Goal: Information Seeking & Learning: Find specific fact

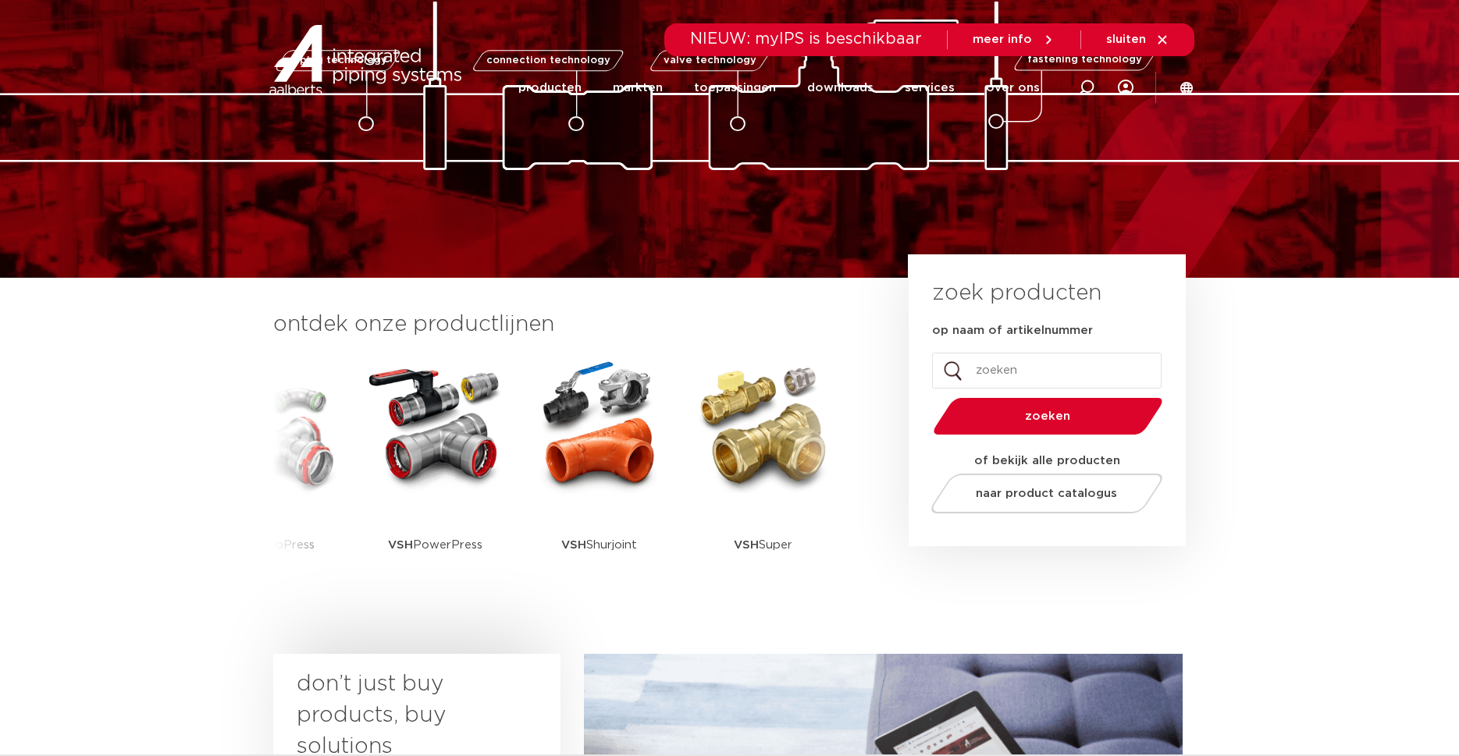
scroll to position [159, 0]
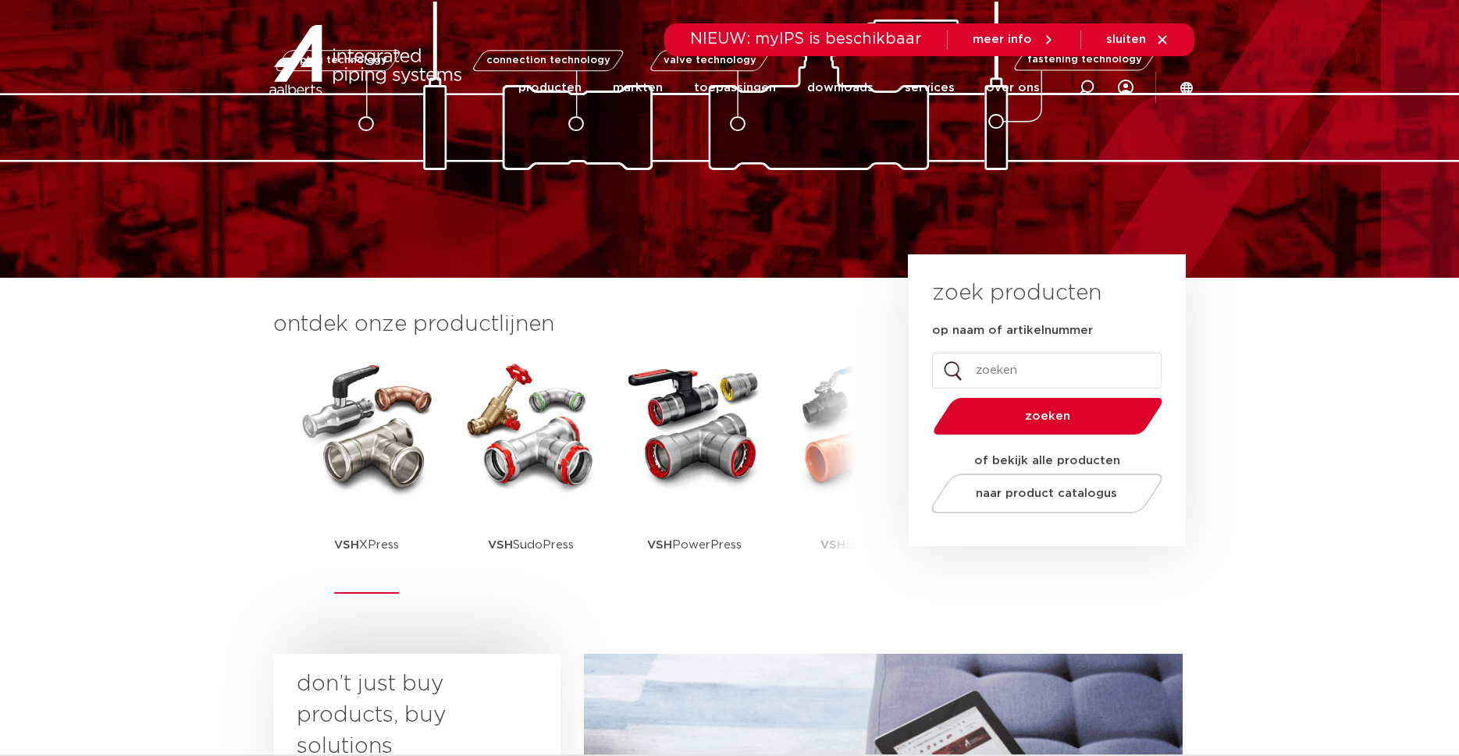
click at [387, 500] on p "VSH XPress" at bounding box center [366, 546] width 65 height 98
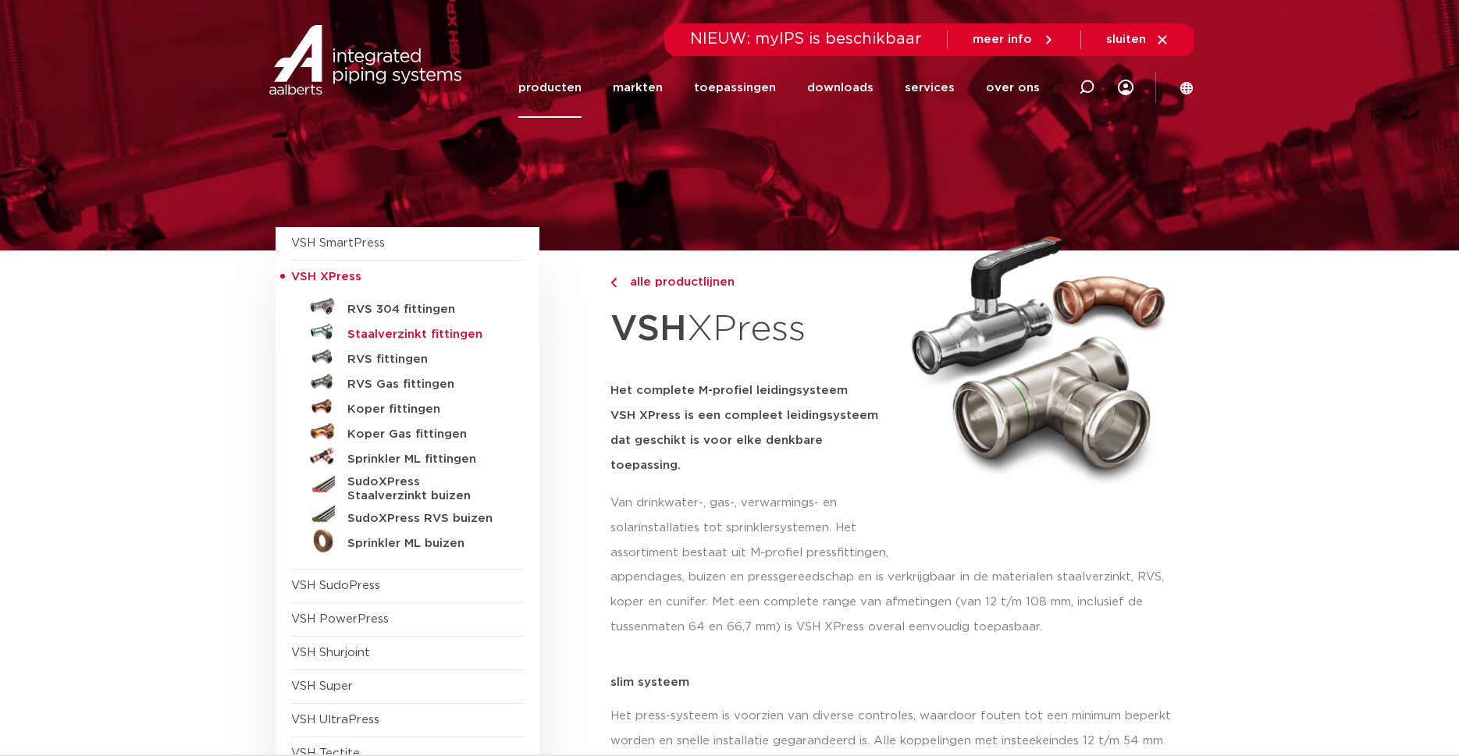
click at [458, 333] on h5 "Staalverzinkt fittingen" at bounding box center [424, 335] width 155 height 14
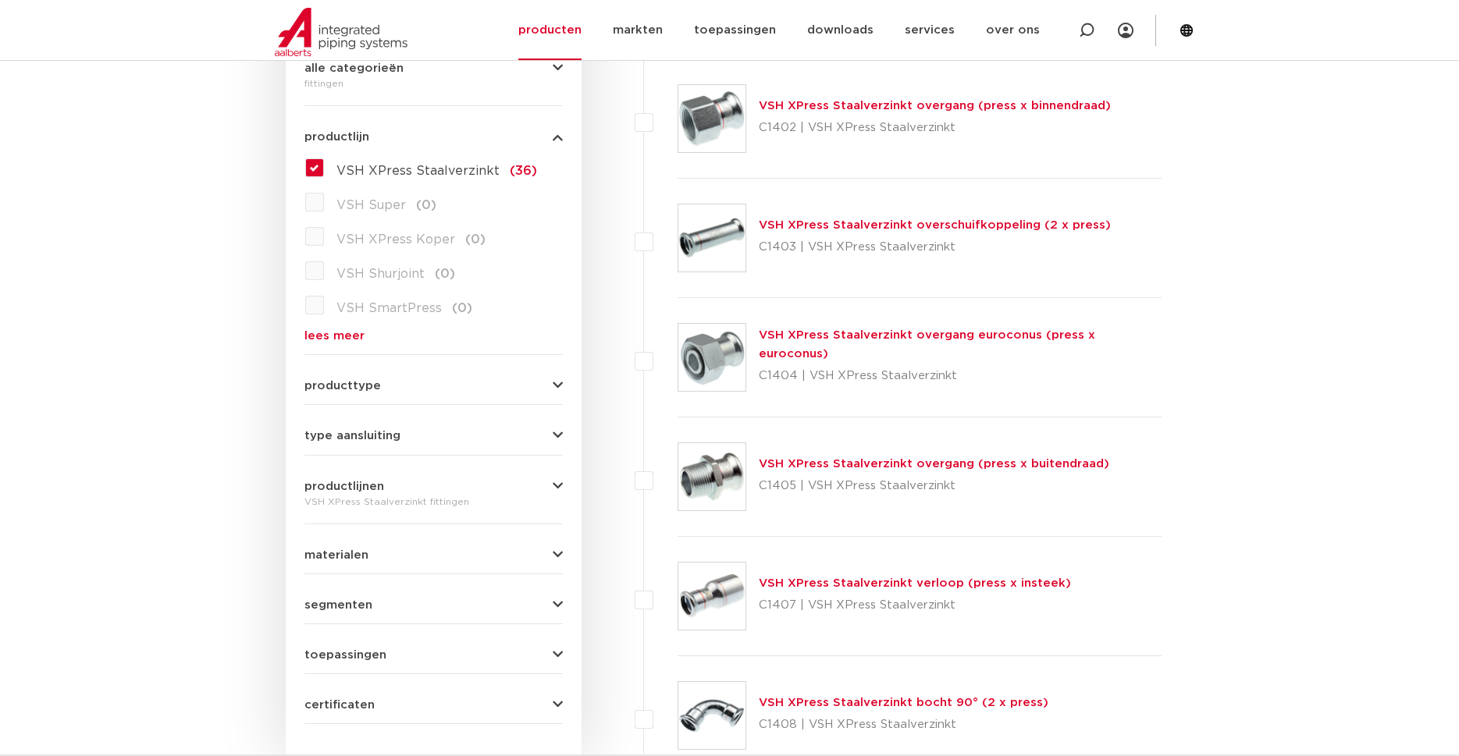
scroll to position [637, 0]
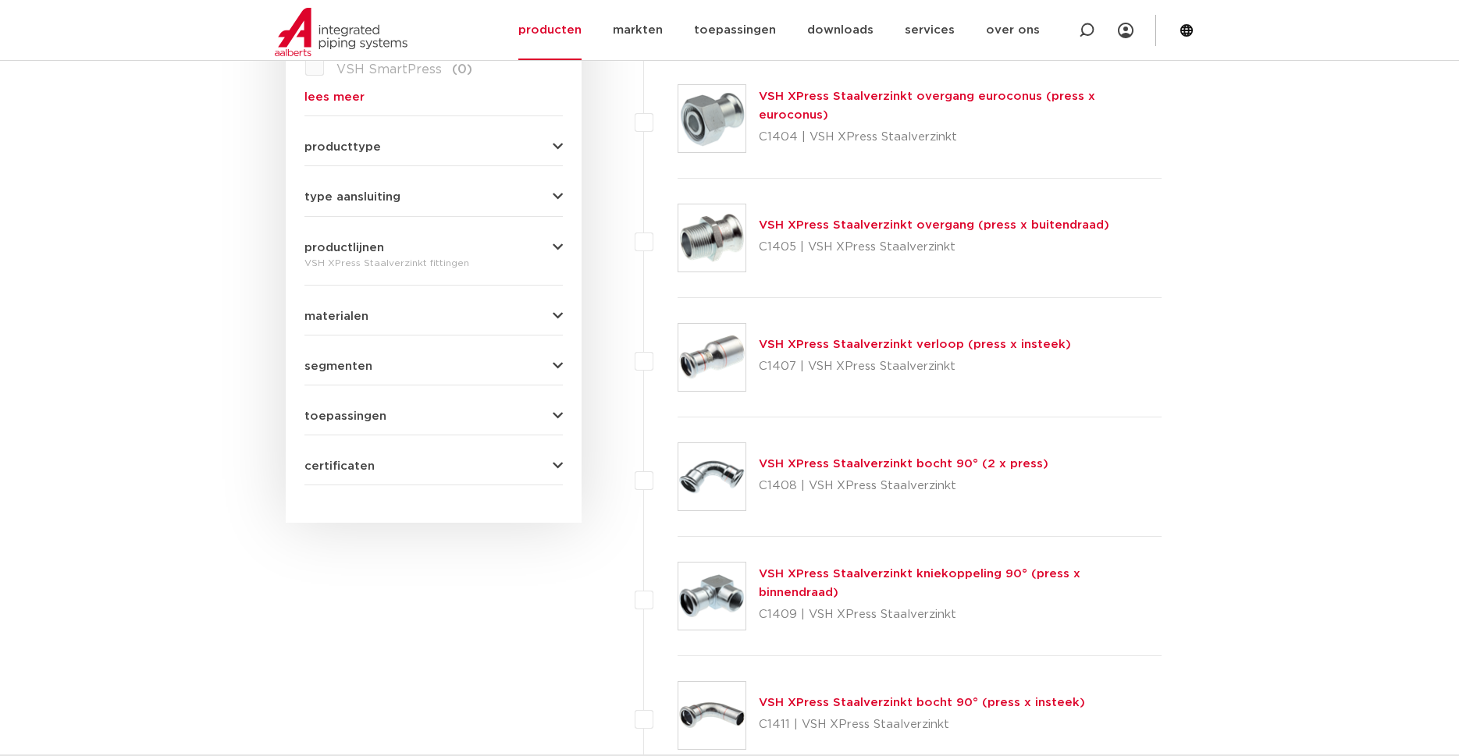
click at [551, 367] on button "segmenten" at bounding box center [433, 367] width 258 height 12
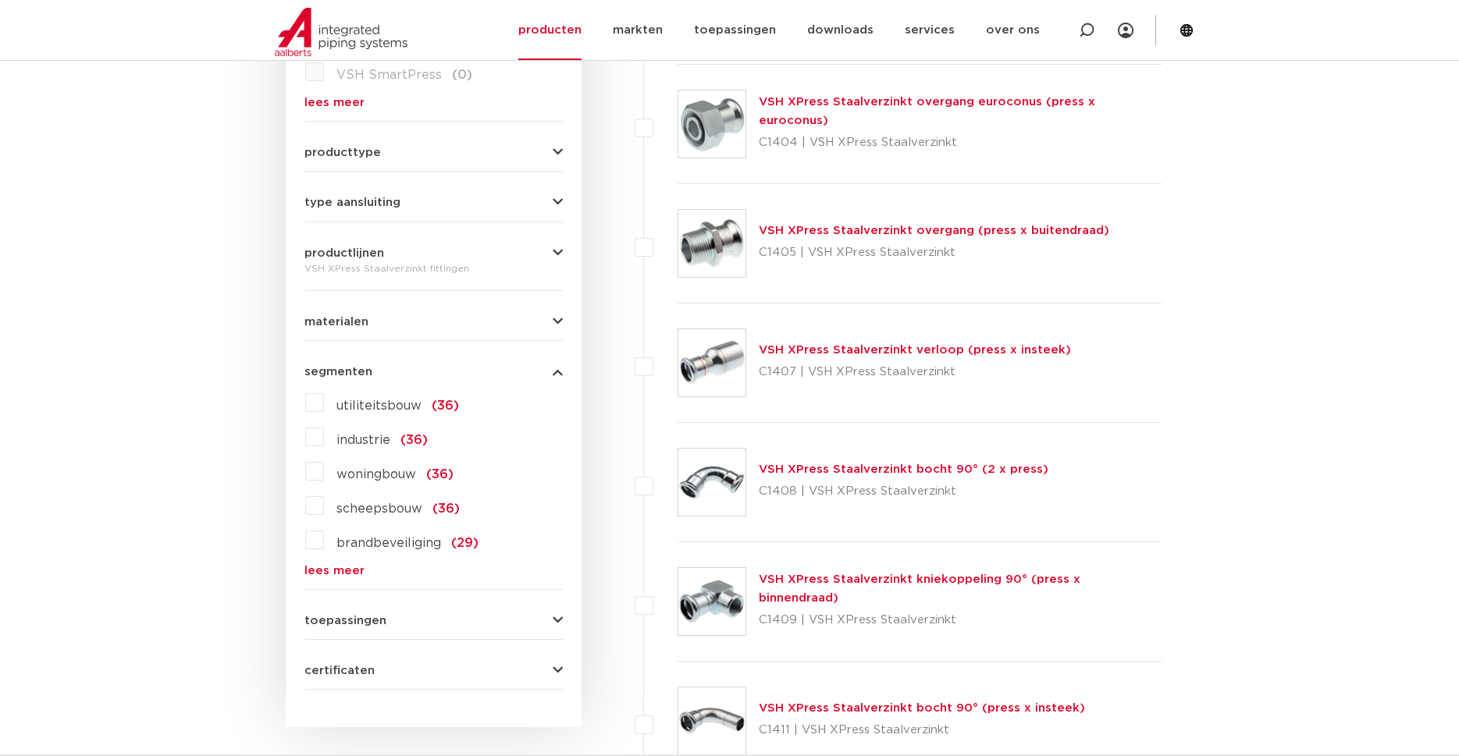
scroll to position [557, 0]
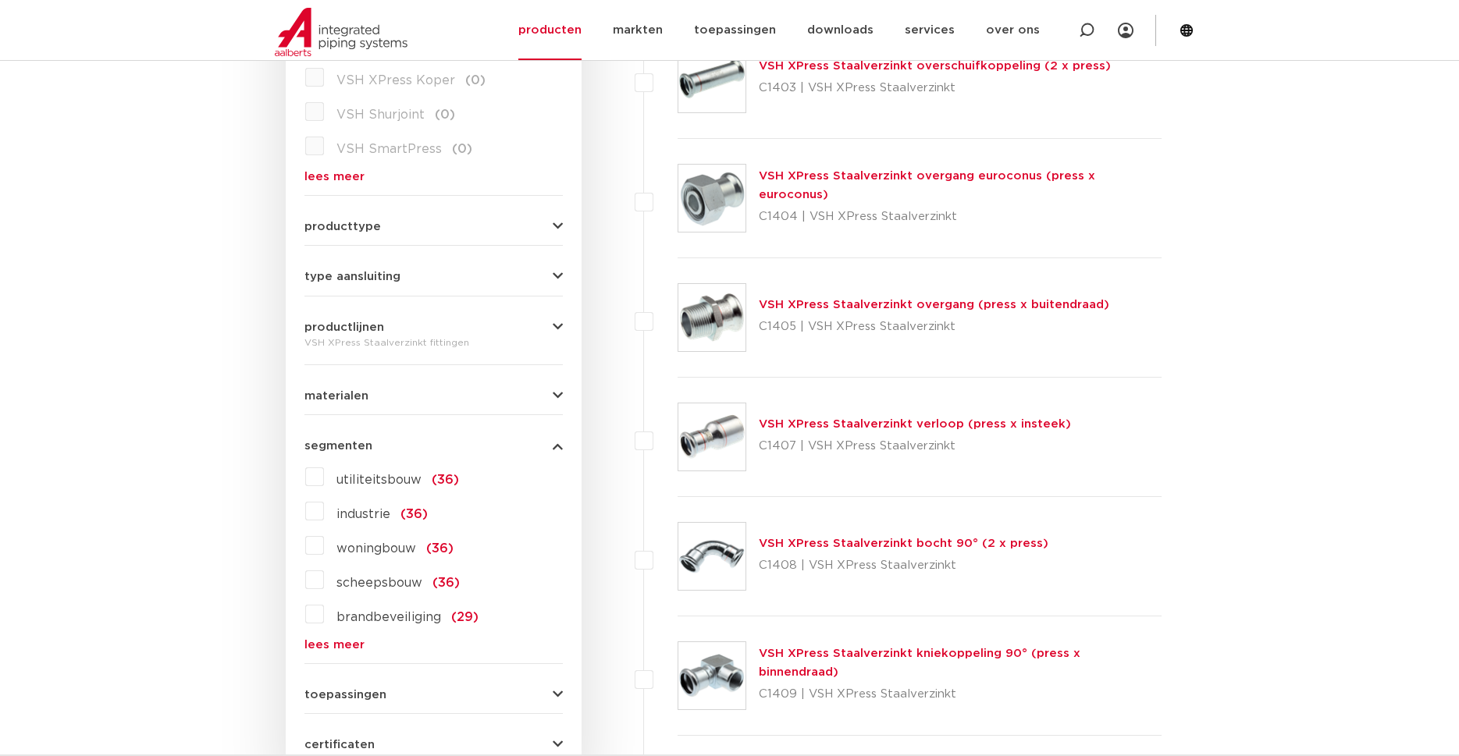
click at [559, 275] on icon "button" at bounding box center [558, 277] width 10 height 12
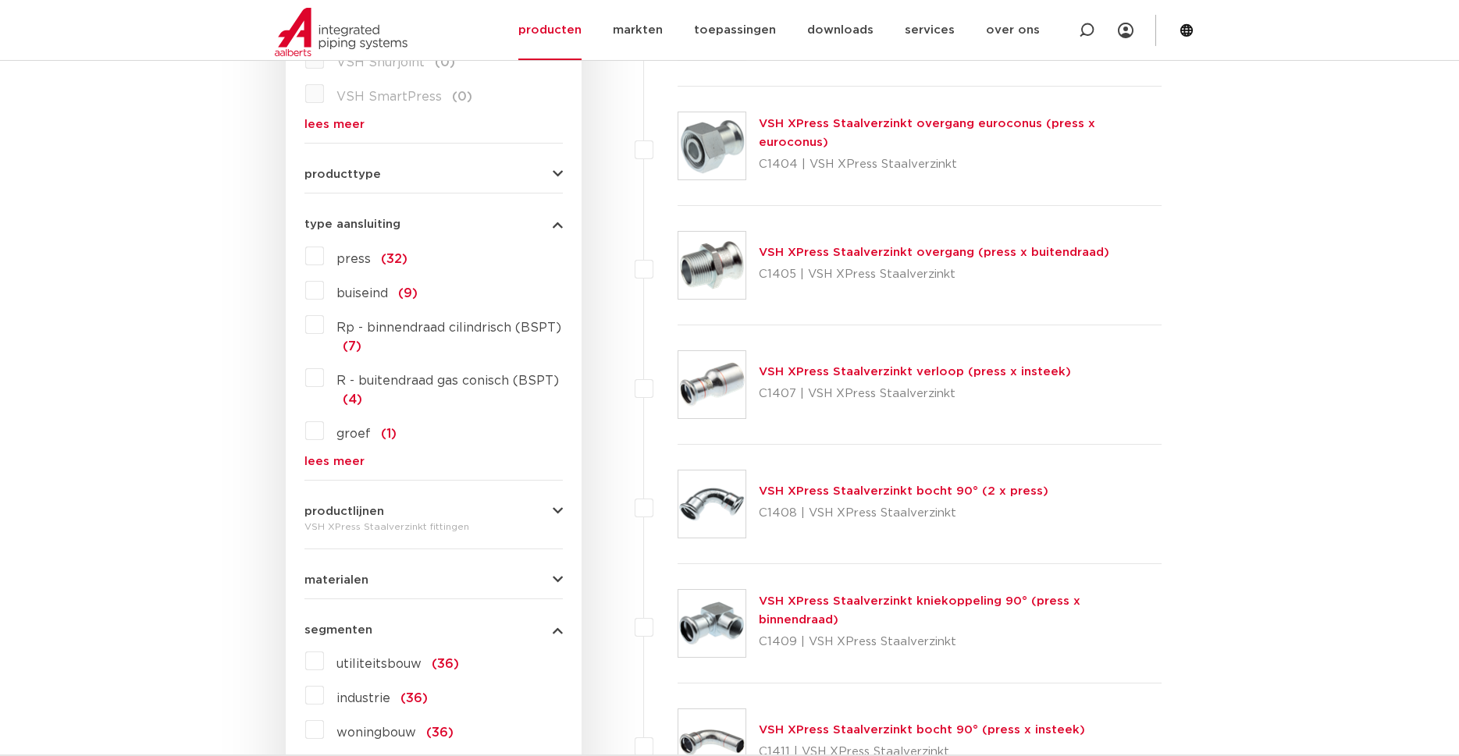
scroll to position [637, 0]
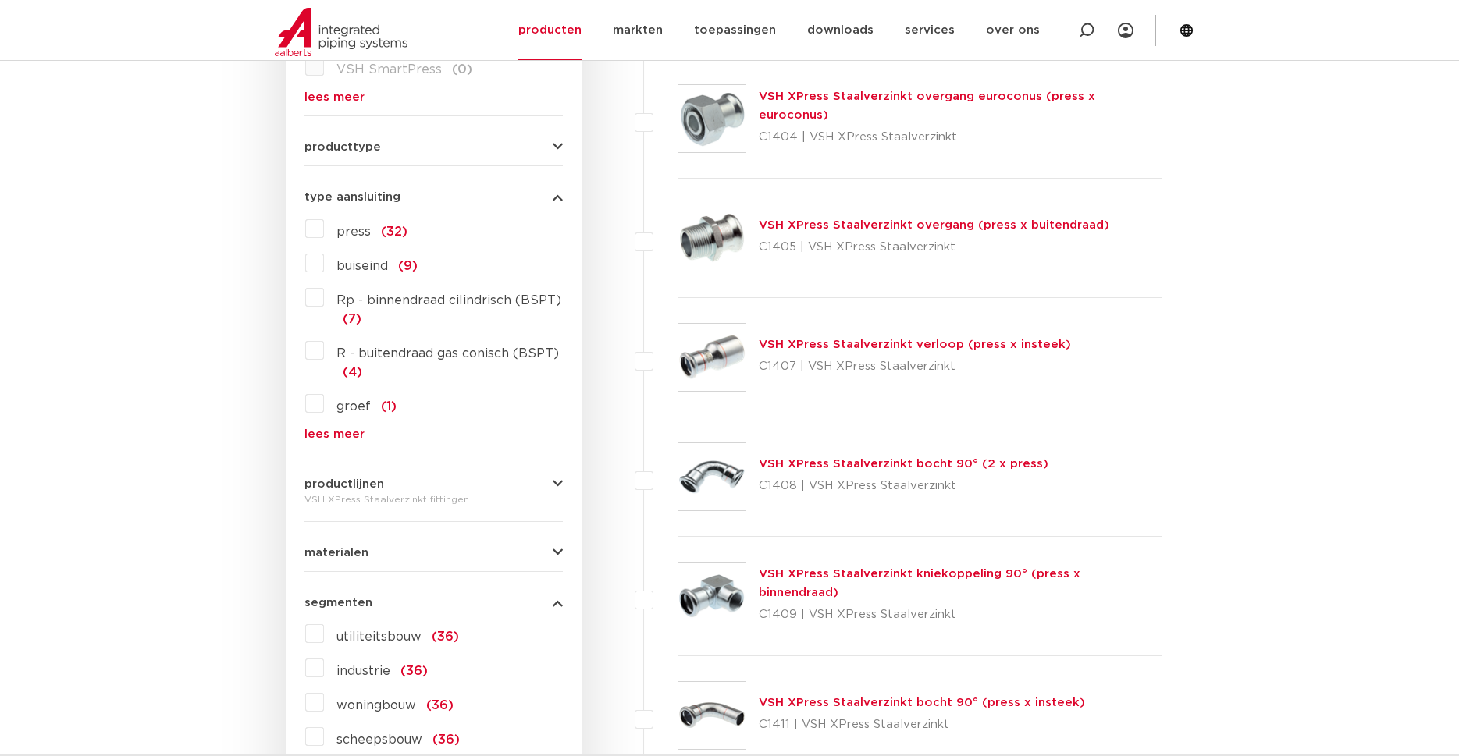
click at [354, 432] on link "lees meer" at bounding box center [433, 435] width 258 height 12
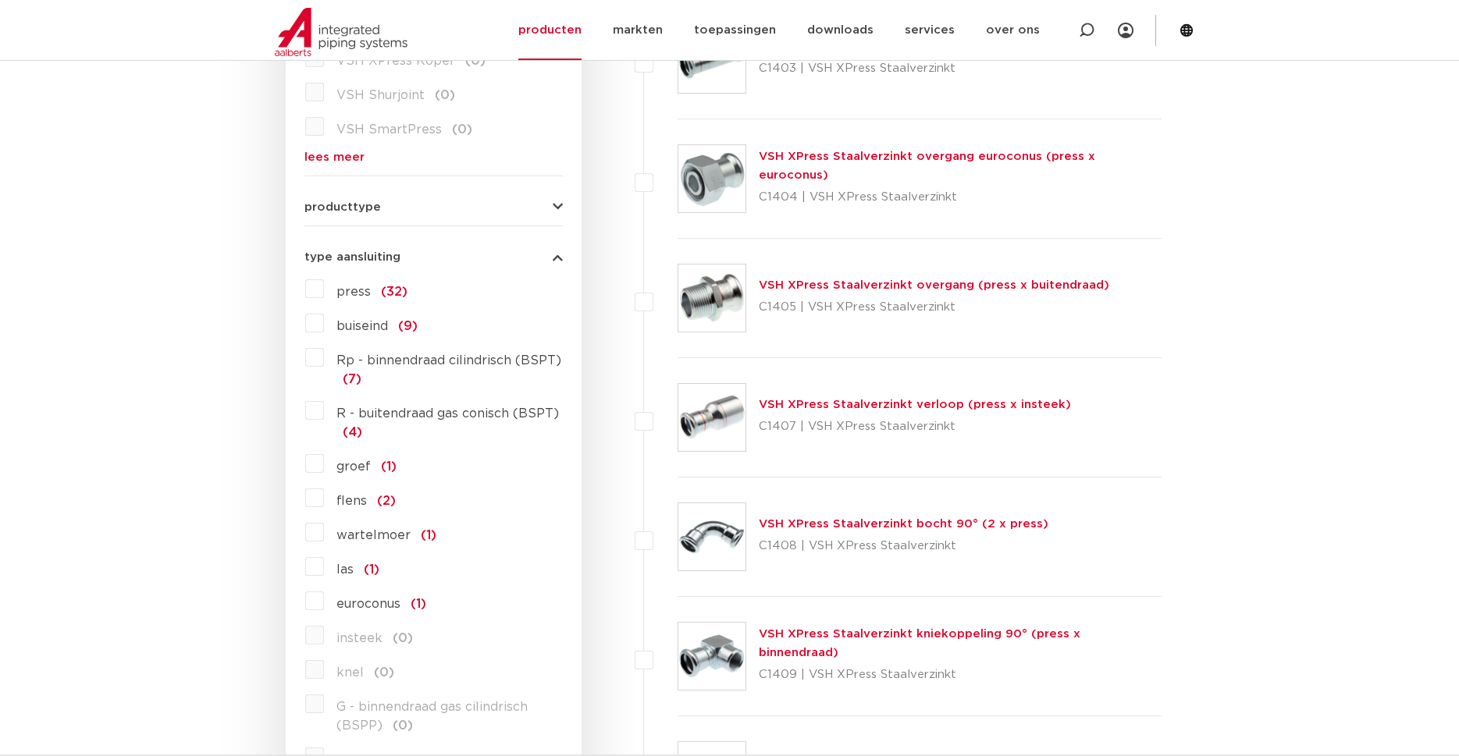
scroll to position [478, 0]
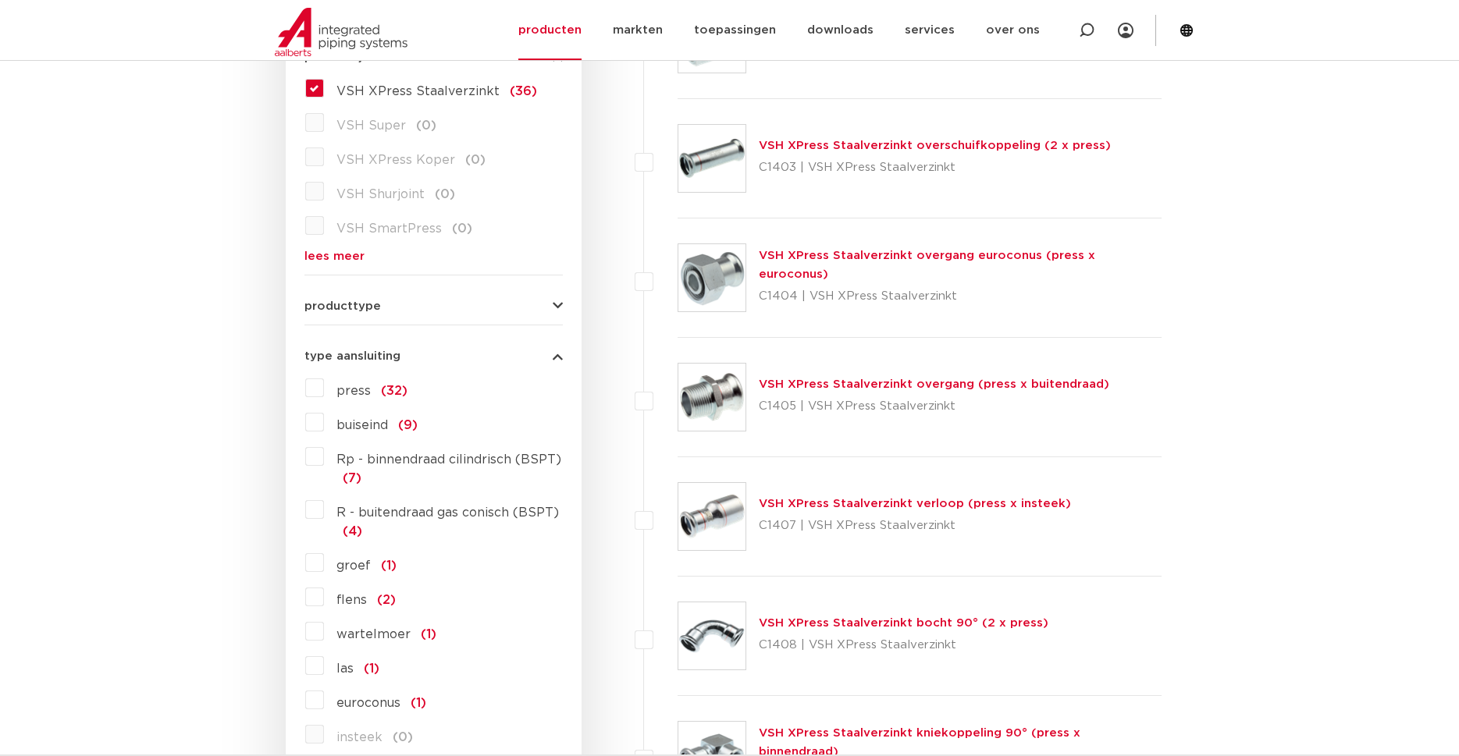
click at [455, 305] on button "producttype" at bounding box center [433, 307] width 258 height 12
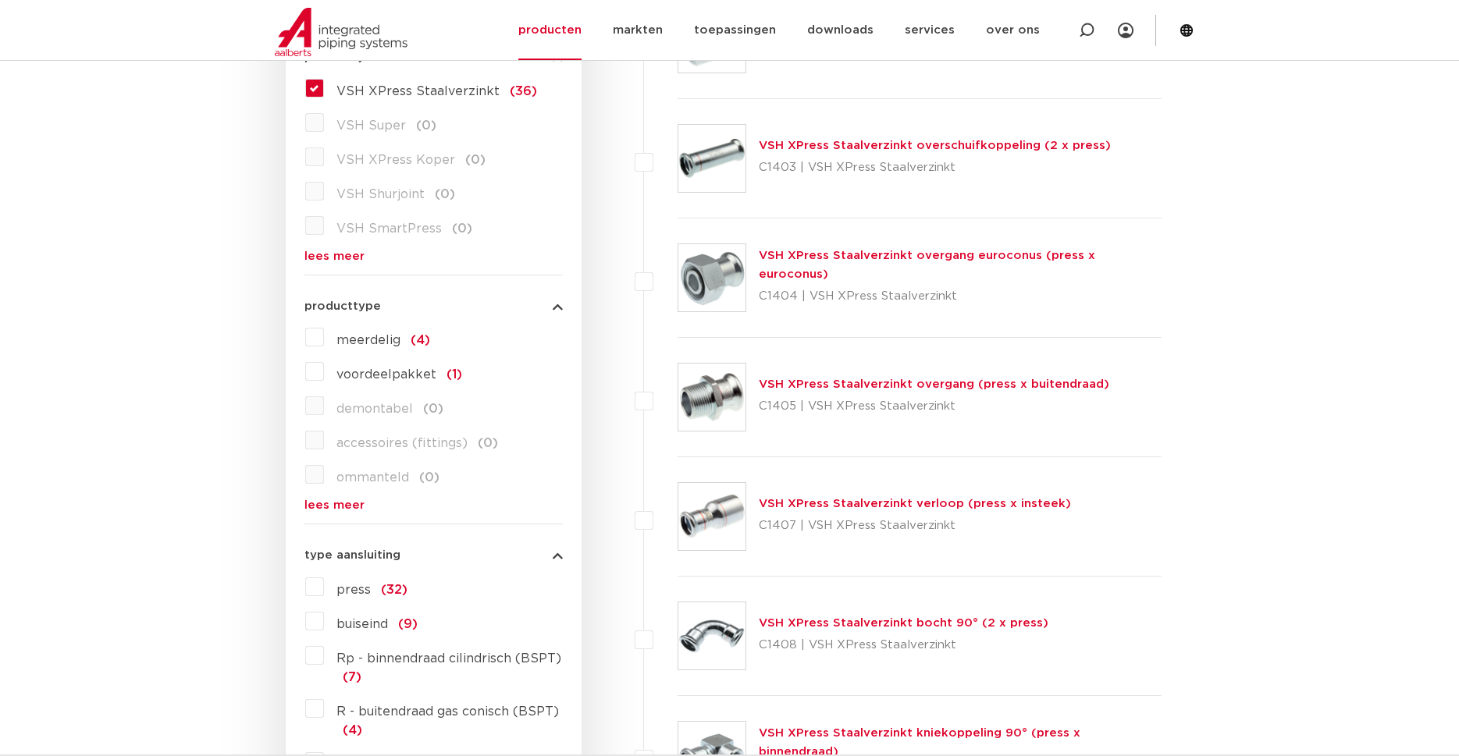
click at [350, 511] on link "lees meer" at bounding box center [433, 506] width 258 height 12
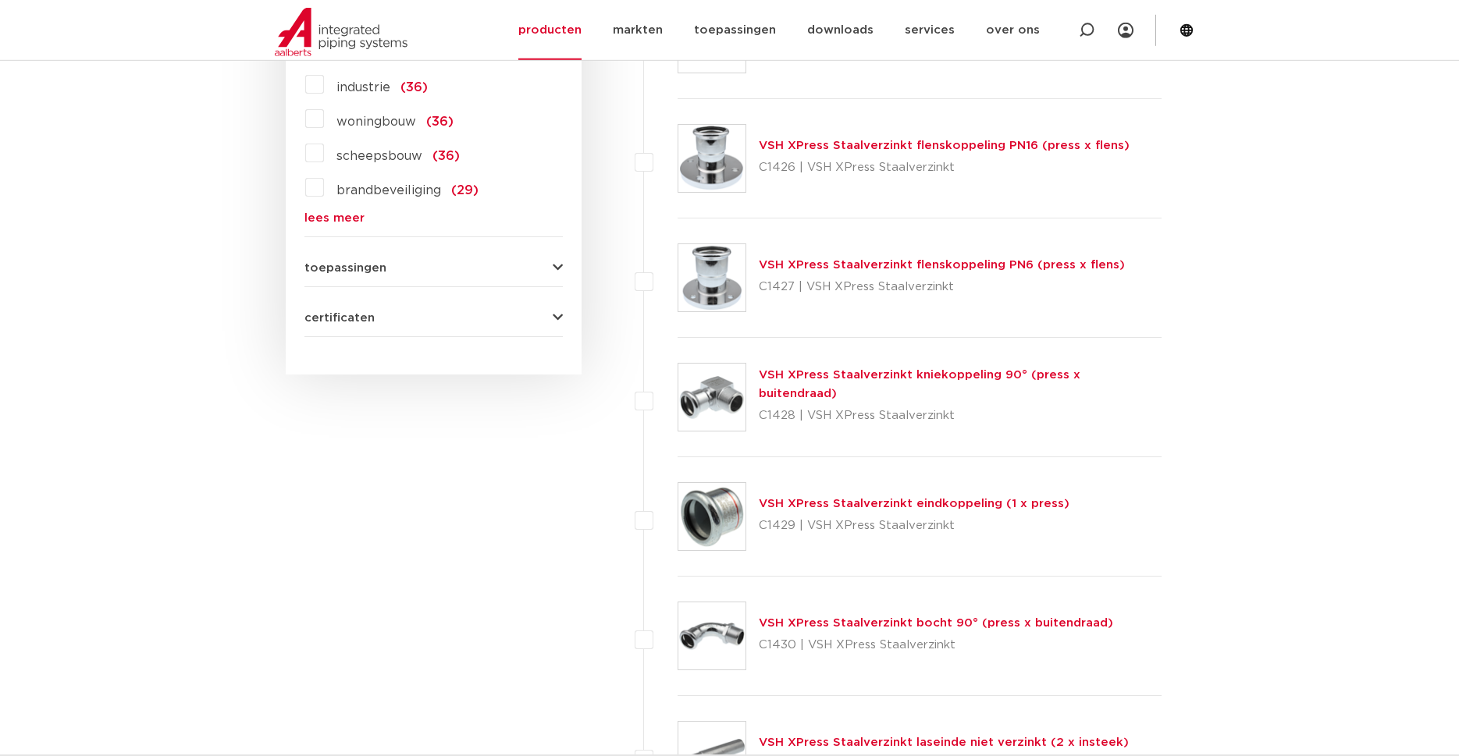
scroll to position [2389, 0]
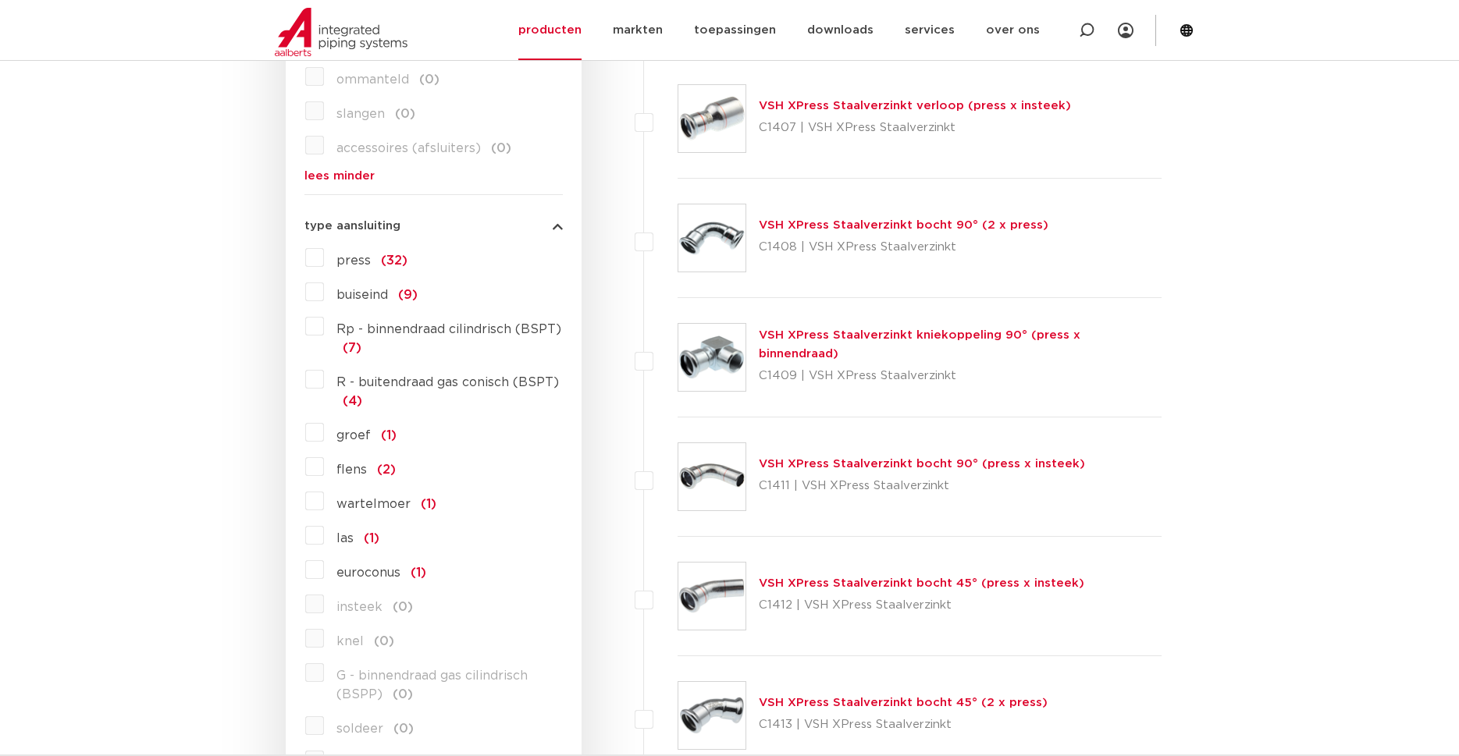
scroll to position [637, 0]
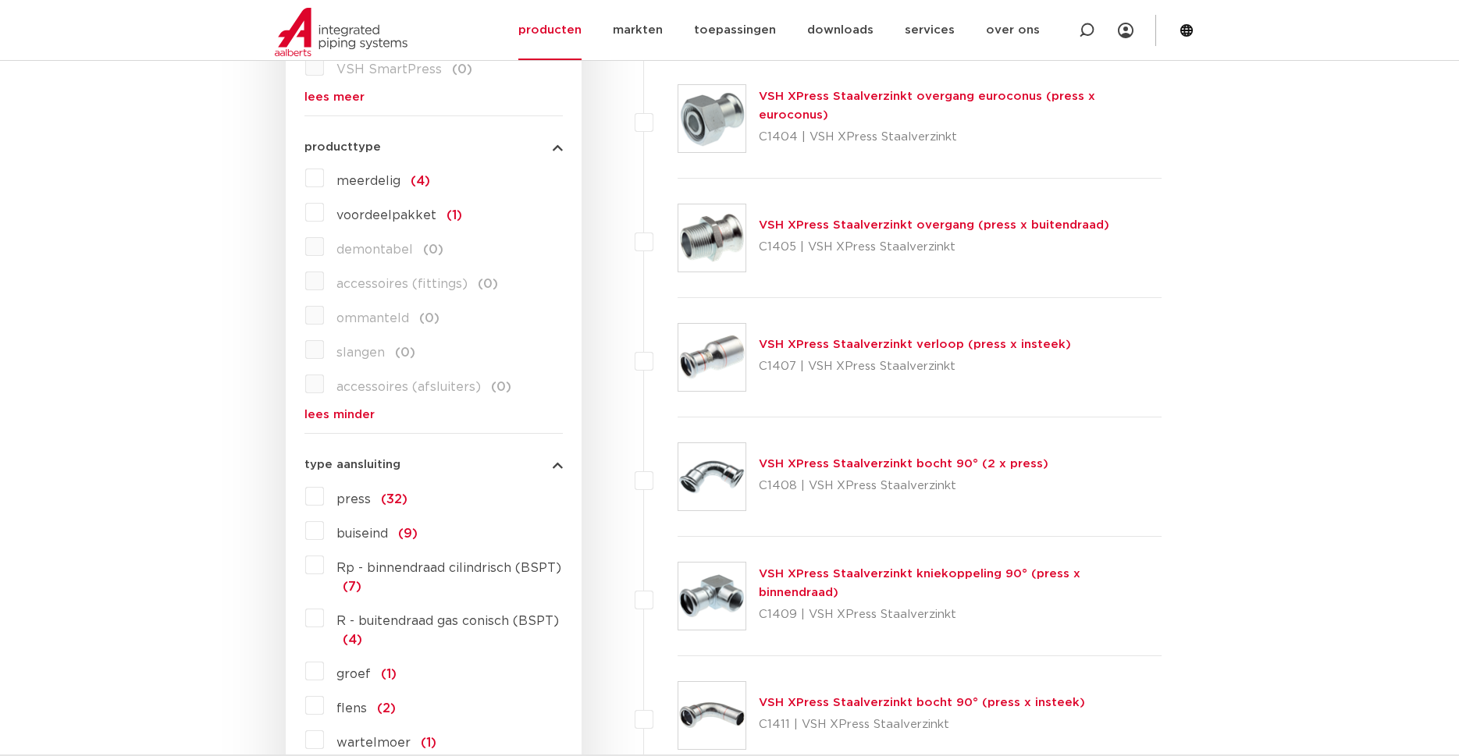
click at [558, 465] on icon "button" at bounding box center [558, 465] width 10 height 12
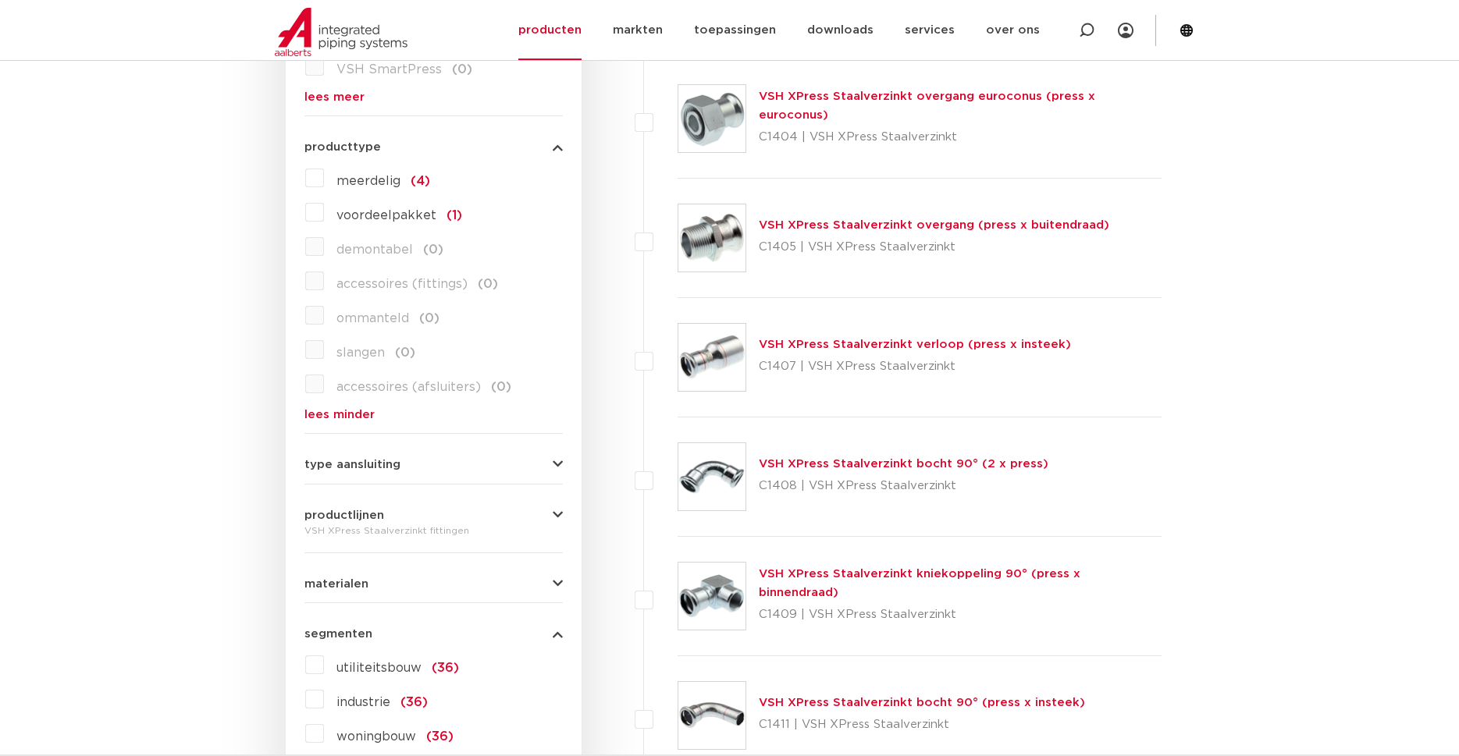
click at [553, 632] on button "segmenten" at bounding box center [433, 634] width 258 height 12
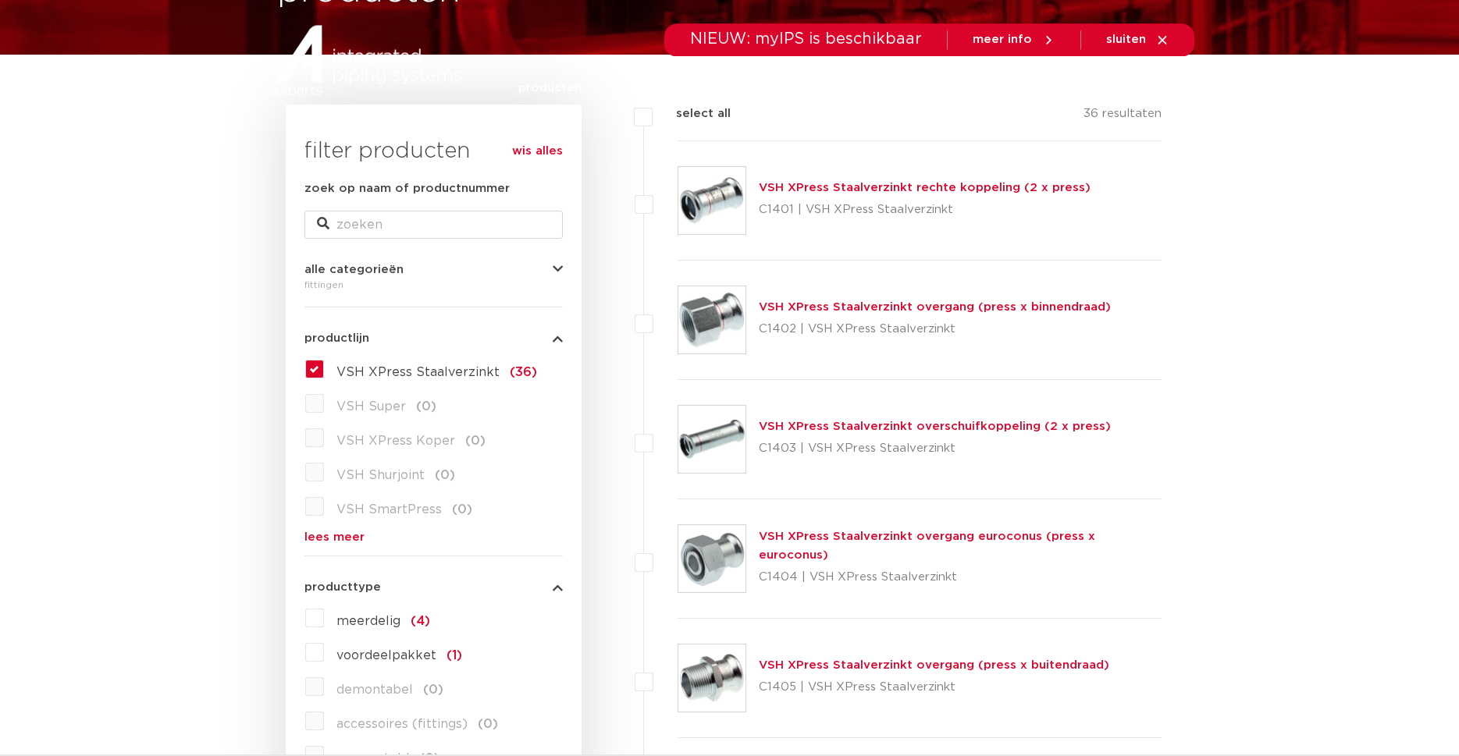
scroll to position [239, 0]
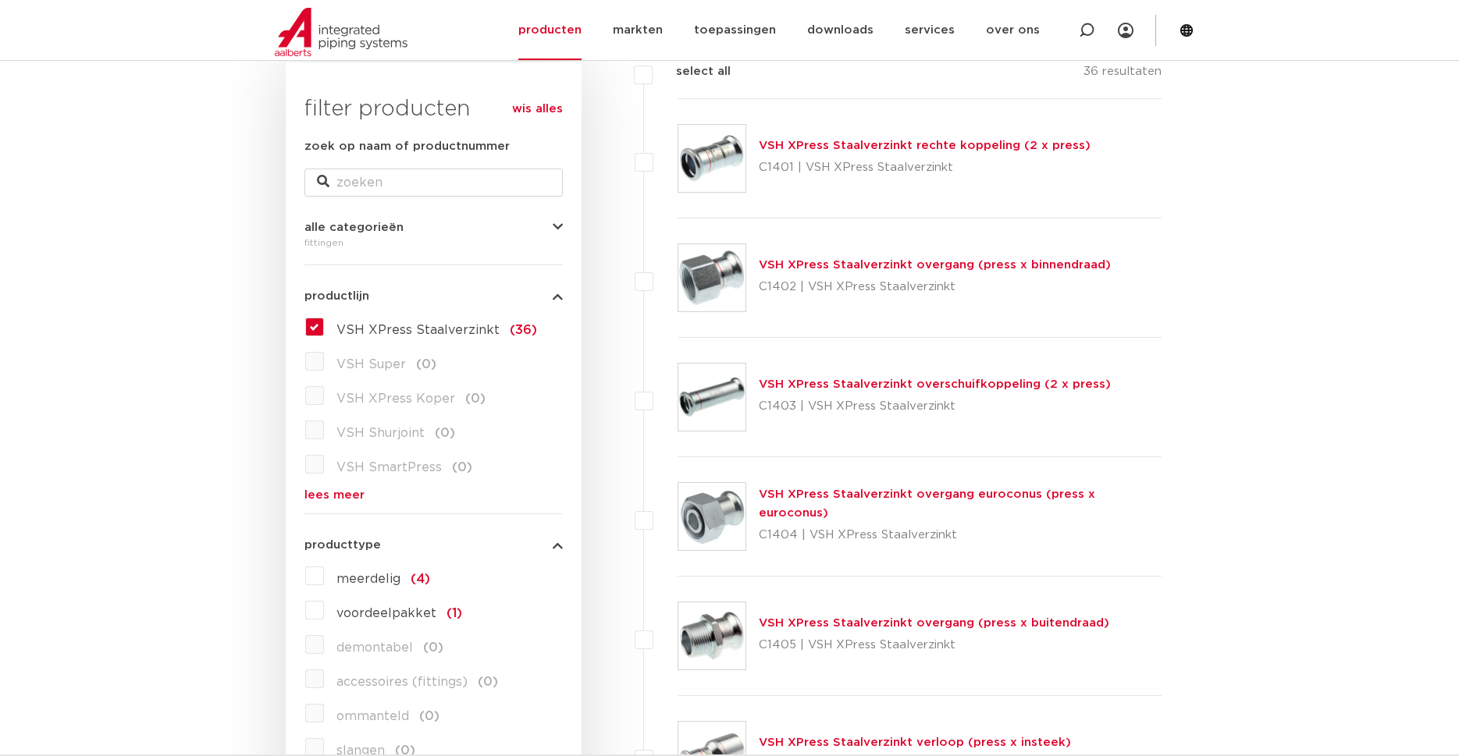
click at [324, 325] on label "VSH XPress Staalverzinkt (36)" at bounding box center [430, 327] width 213 height 25
click at [0, 0] on input "VSH XPress Staalverzinkt (36)" at bounding box center [0, 0] width 0 height 0
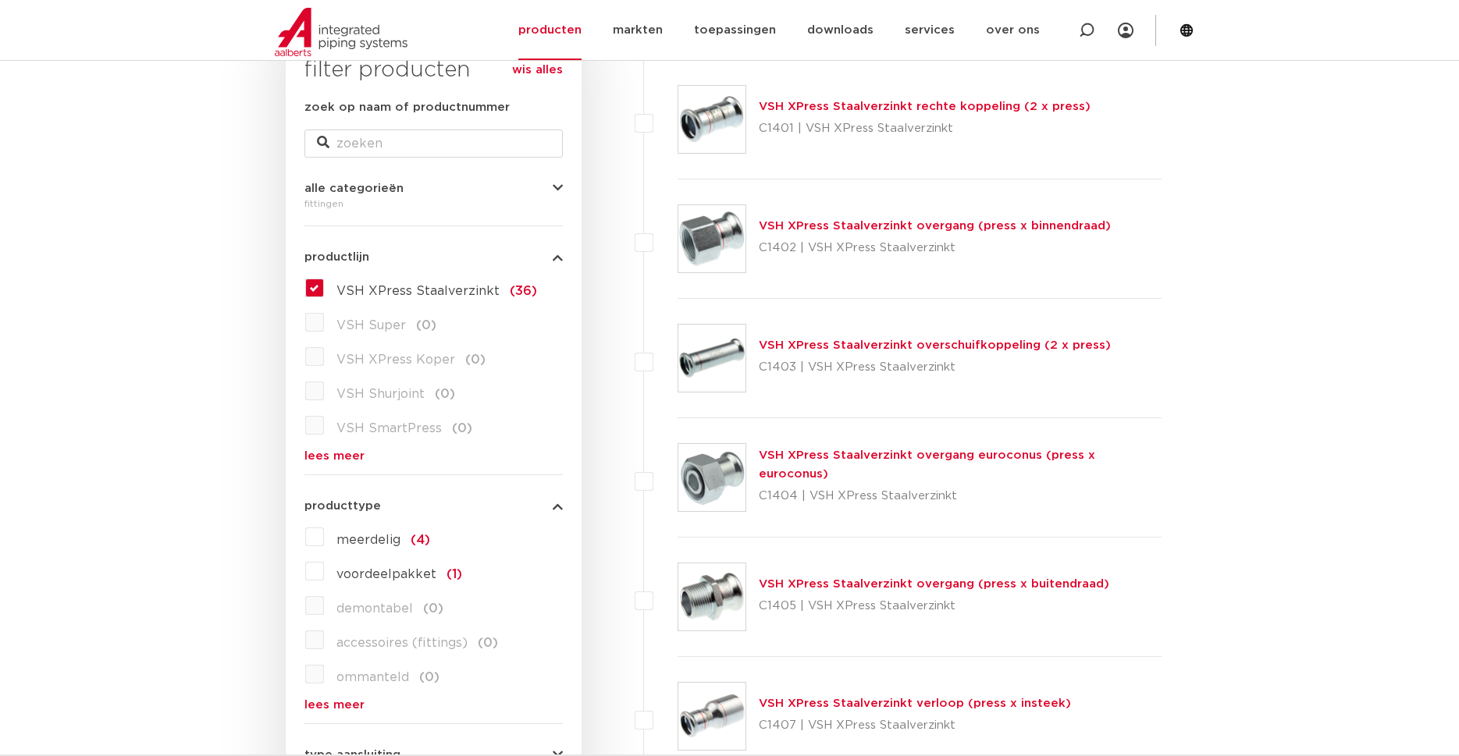
scroll to position [319, 0]
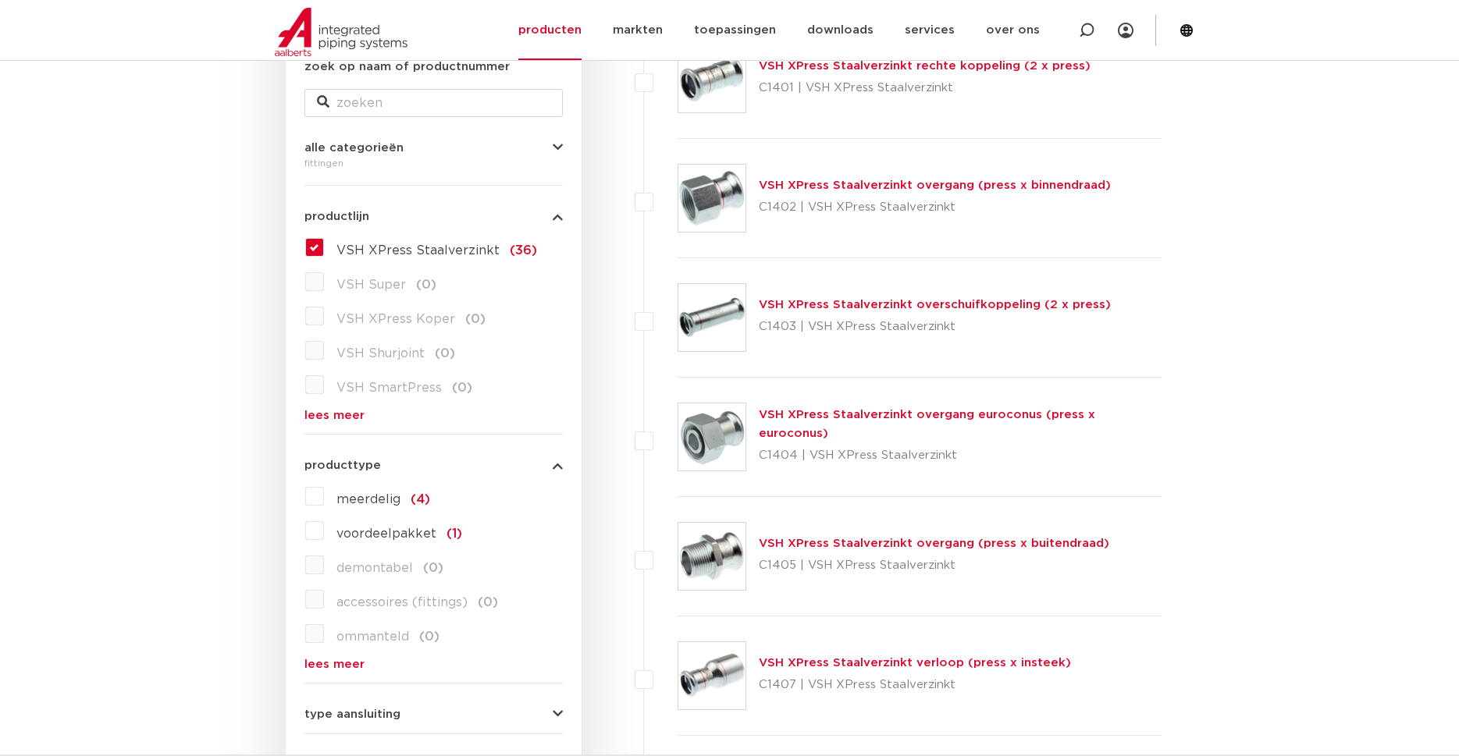
click at [350, 417] on link "lees meer" at bounding box center [433, 416] width 258 height 12
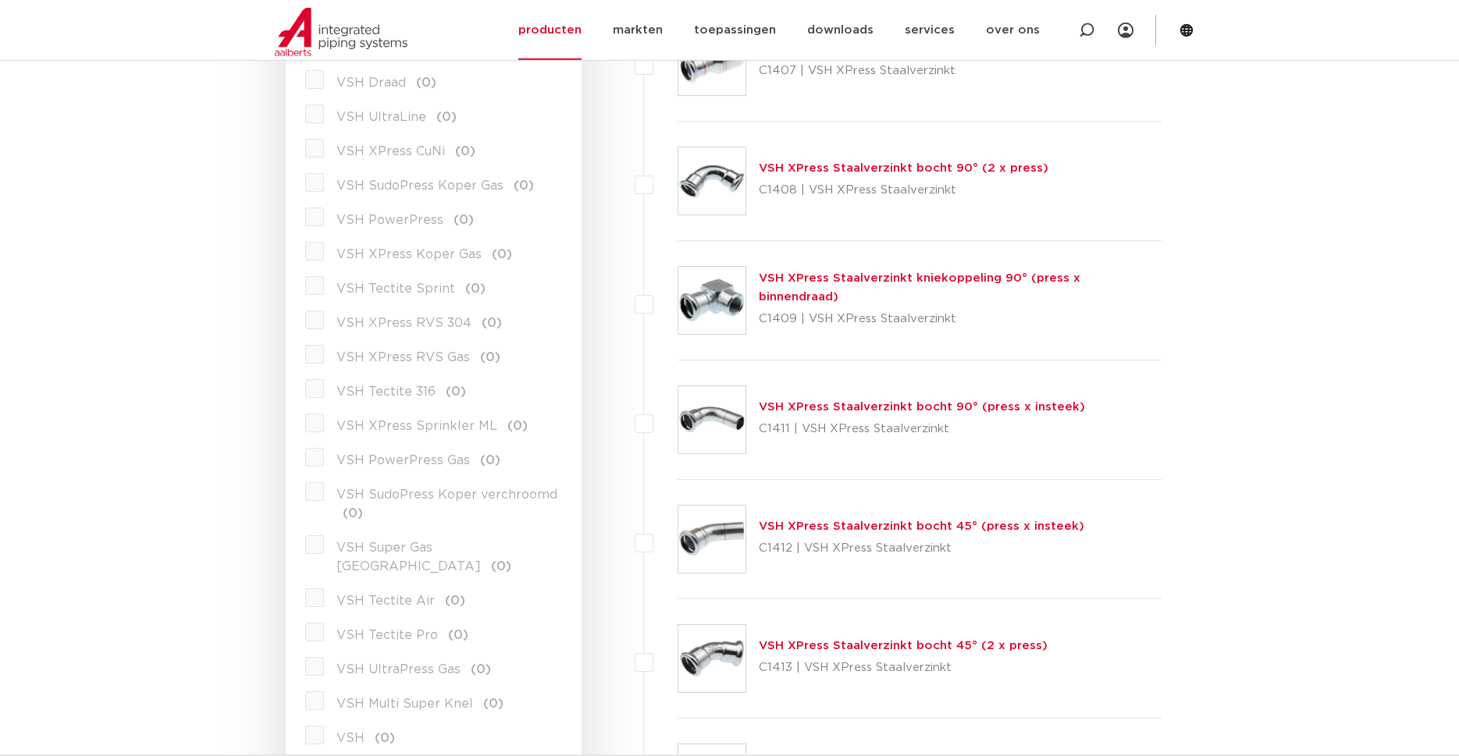
scroll to position [1035, 0]
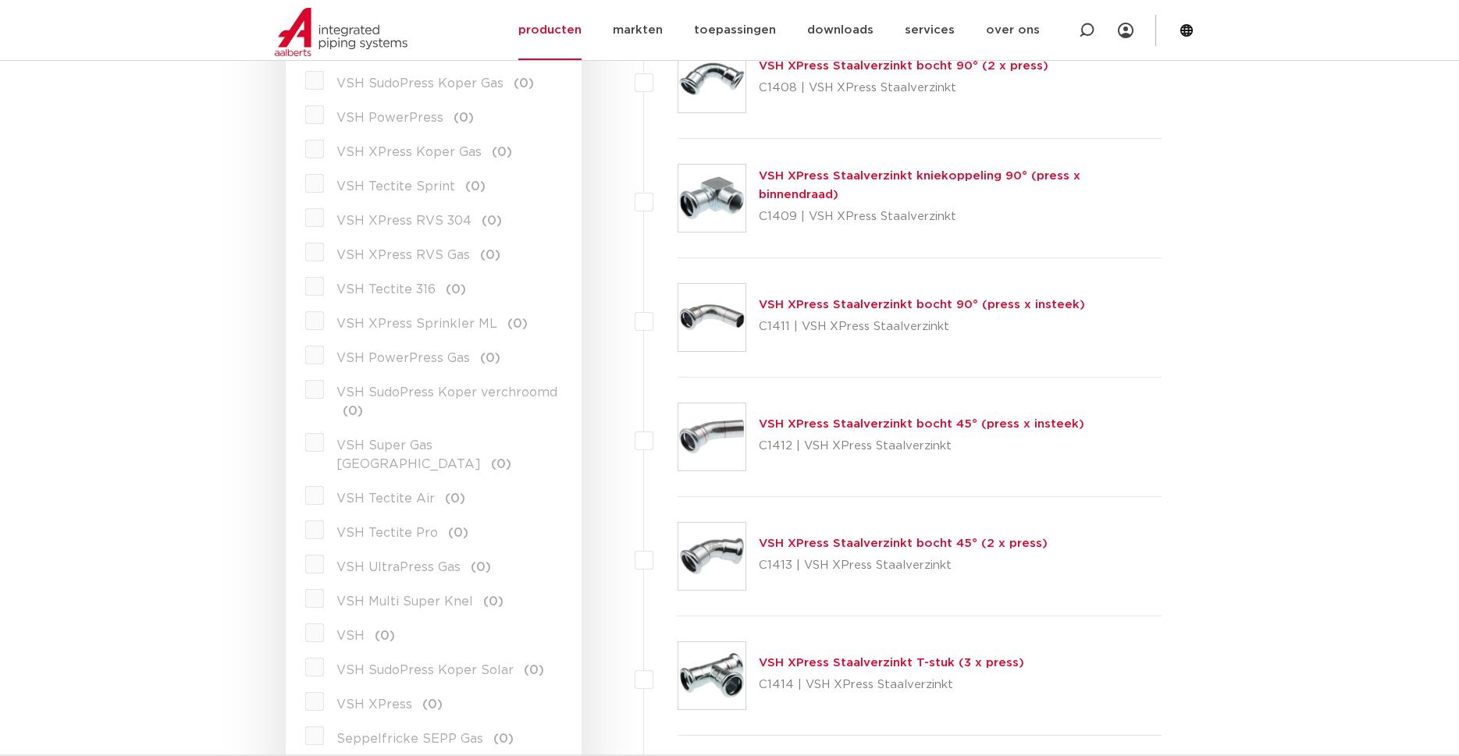
click at [429, 221] on span "VSH XPress RVS 304" at bounding box center [403, 221] width 135 height 12
click at [324, 223] on label "VSH XPress RVS 304 (0)" at bounding box center [413, 217] width 178 height 25
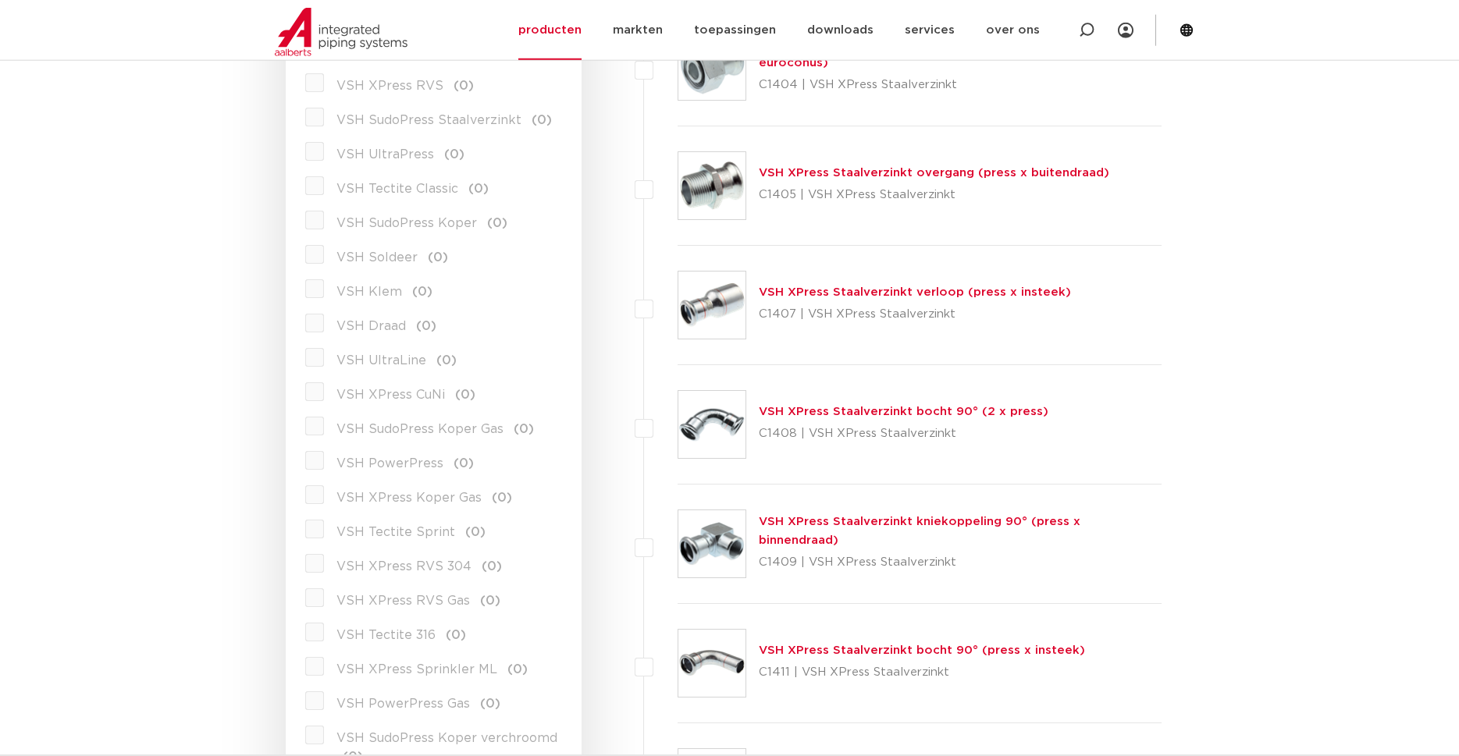
scroll to position [0, 0]
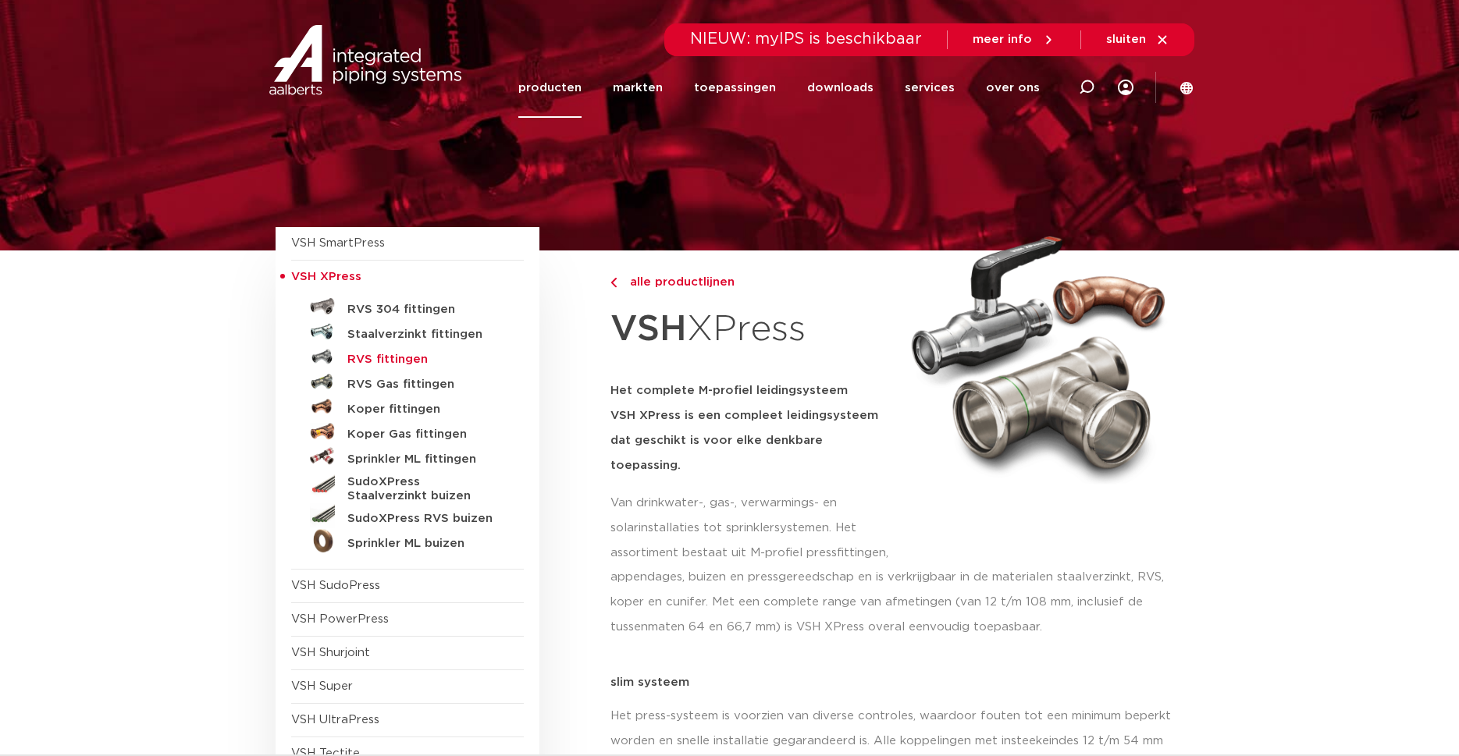
click at [396, 360] on h5 "RVS fittingen" at bounding box center [424, 360] width 155 height 14
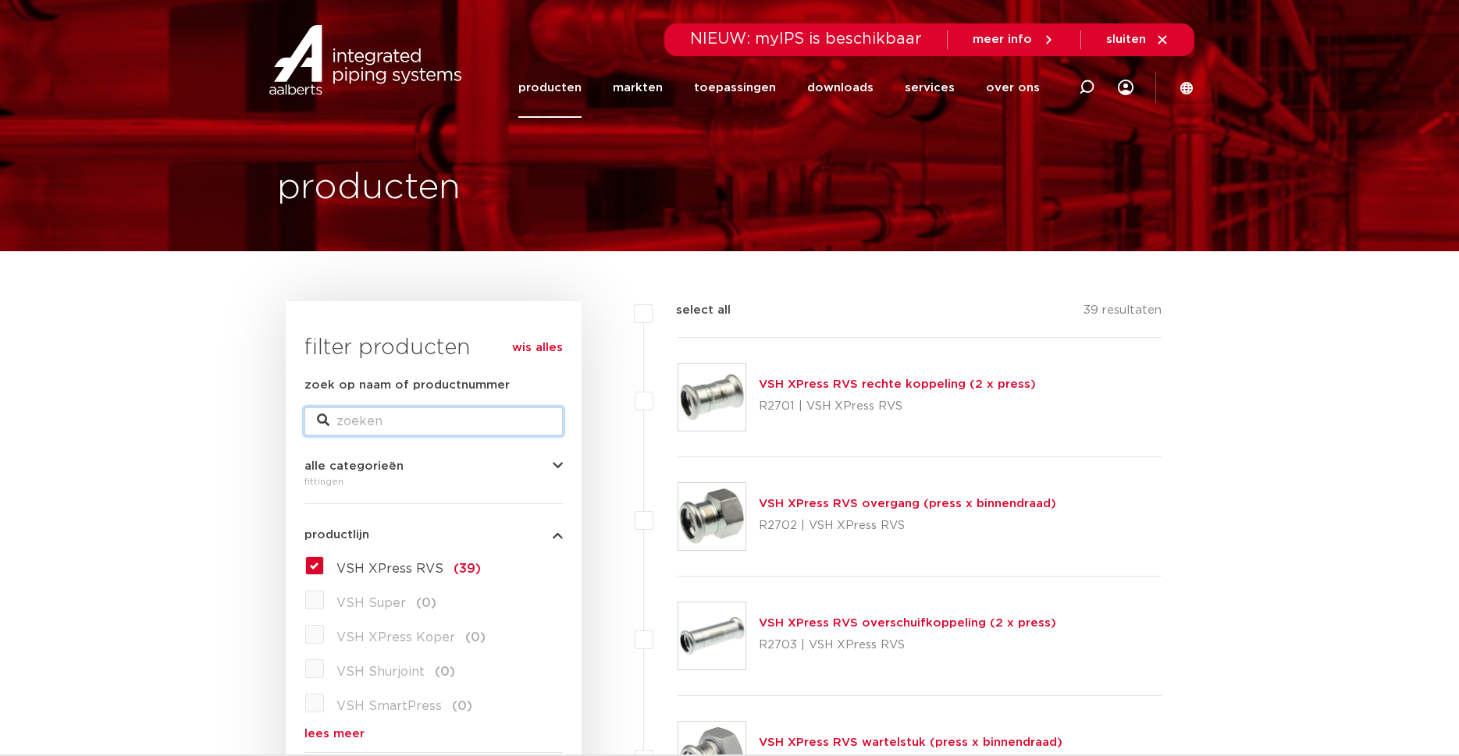
click at [367, 415] on input "zoek op naam of productnummer" at bounding box center [433, 422] width 258 height 28
type input "r2756"
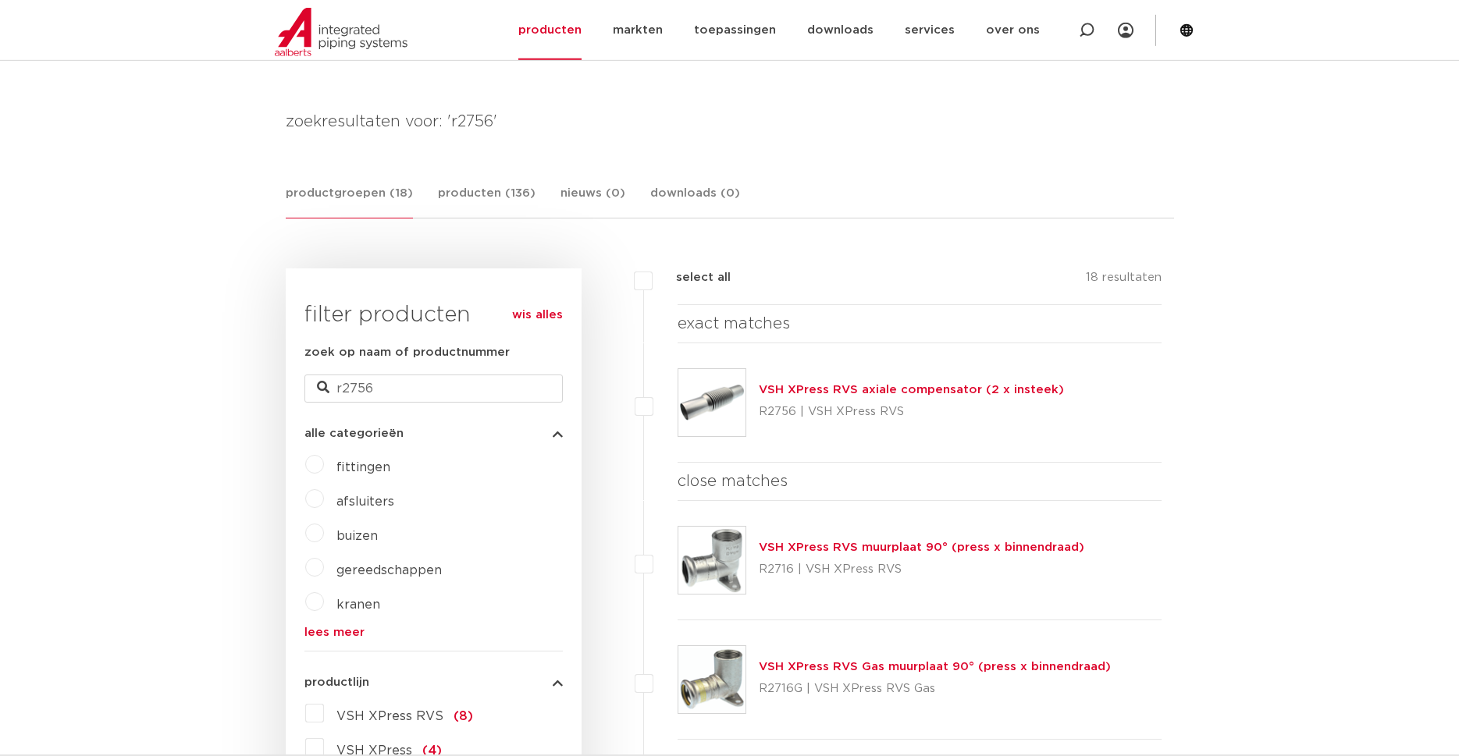
scroll to position [319, 0]
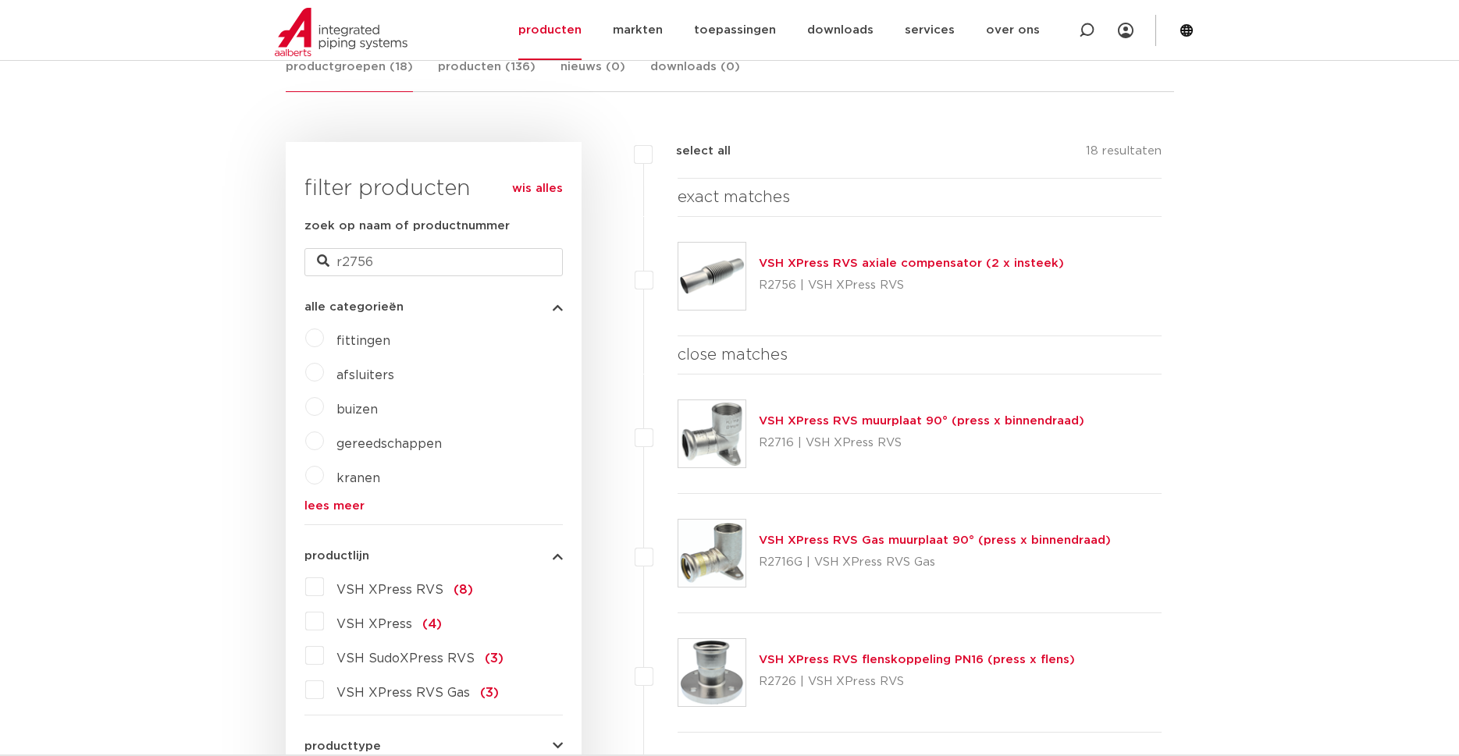
click at [924, 260] on link "VSH XPress RVS axiale compensator (2 x insteek)" at bounding box center [911, 264] width 305 height 12
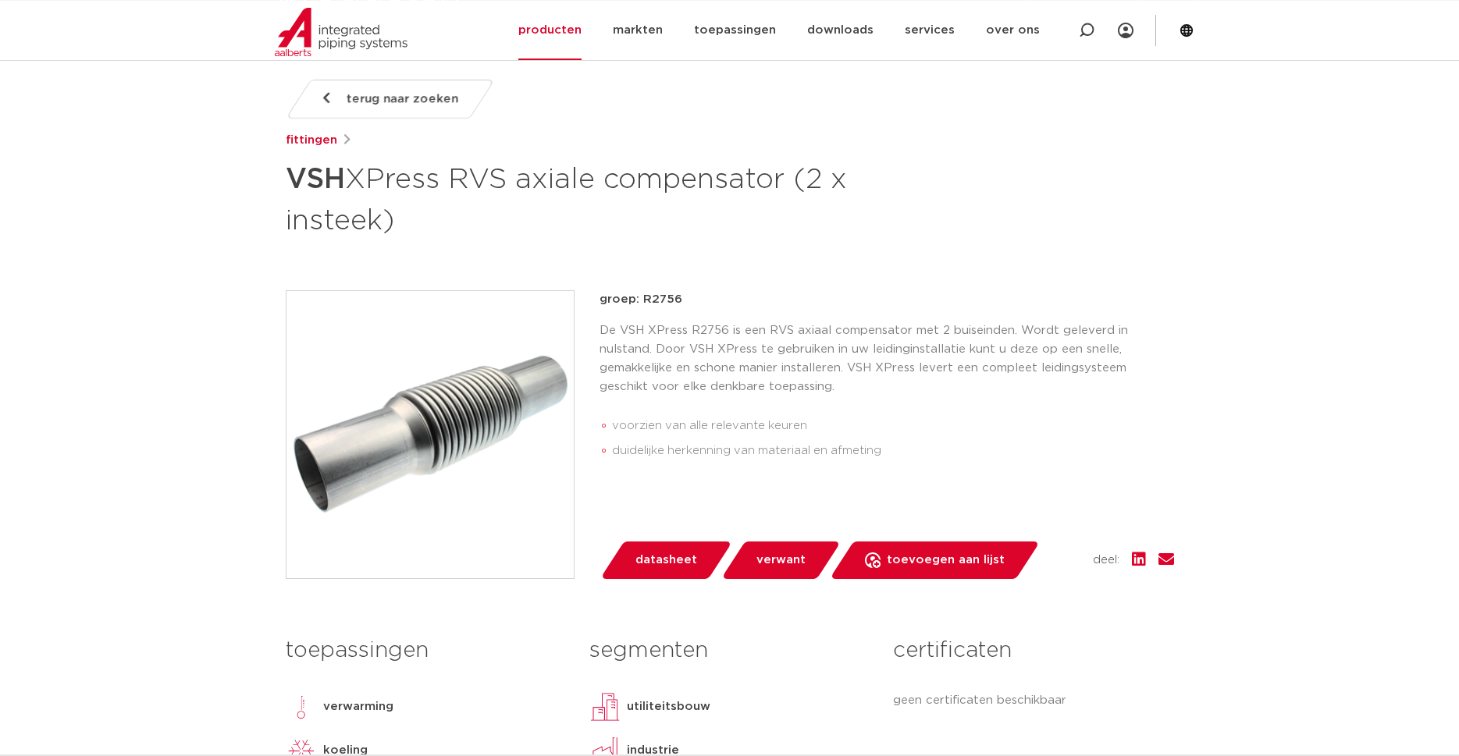
scroll to position [319, 0]
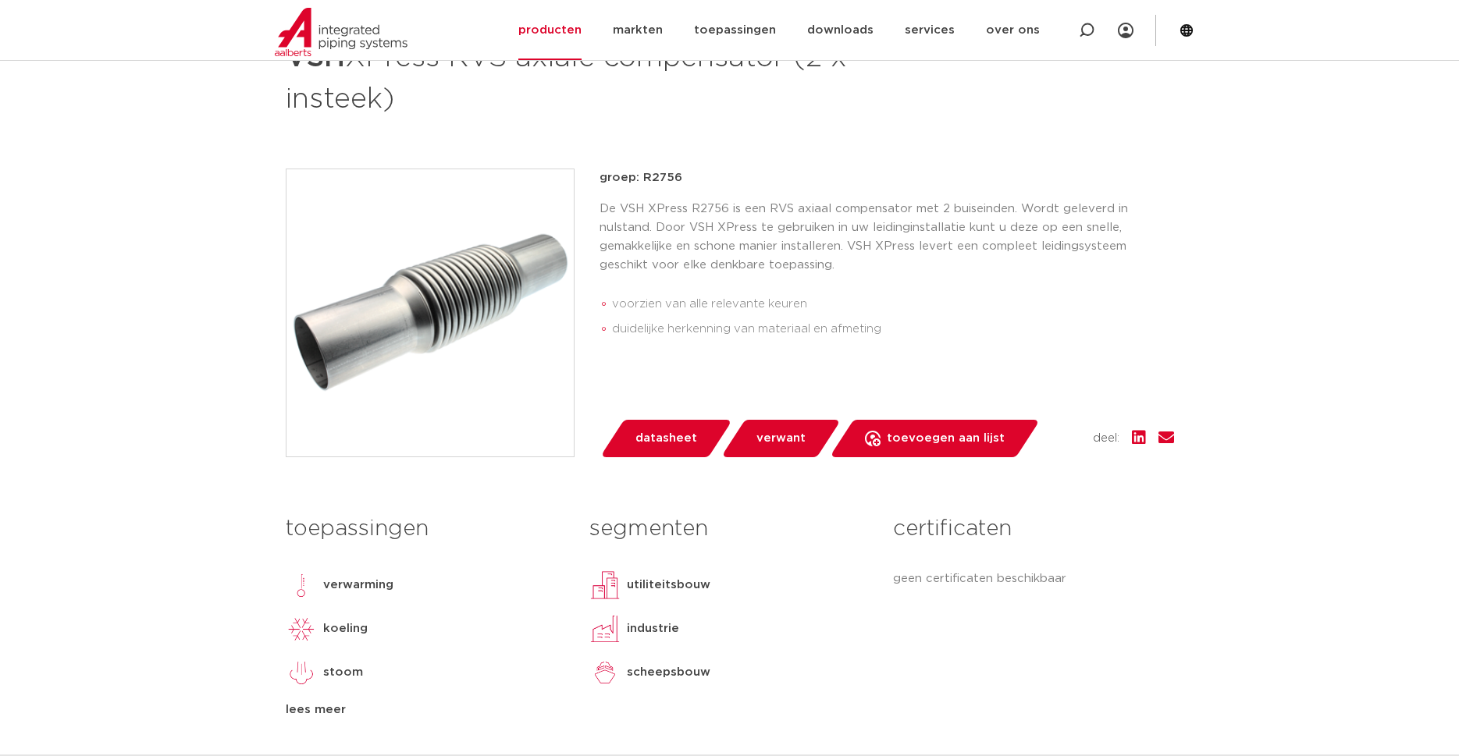
click at [665, 436] on span "datasheet" at bounding box center [666, 438] width 62 height 25
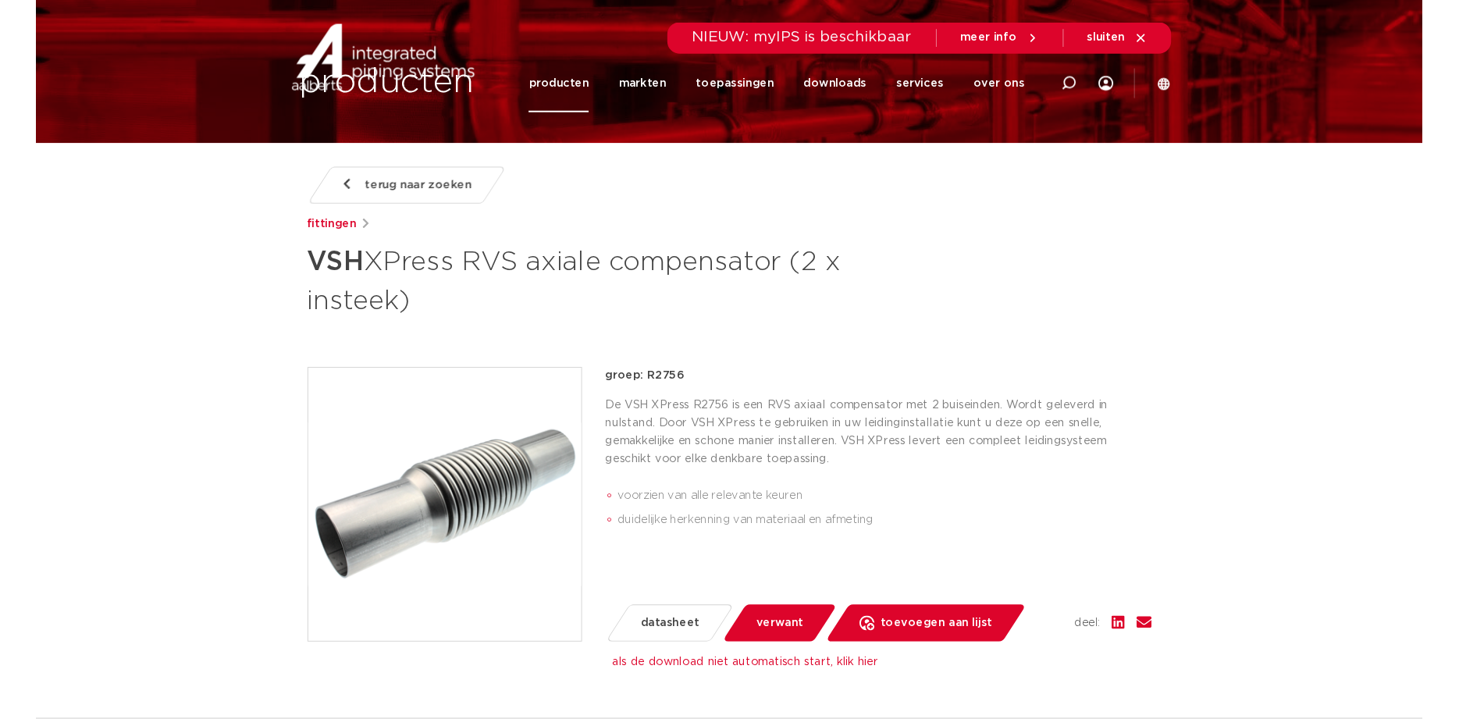
scroll to position [20, 0]
